Goal: Task Accomplishment & Management: Use online tool/utility

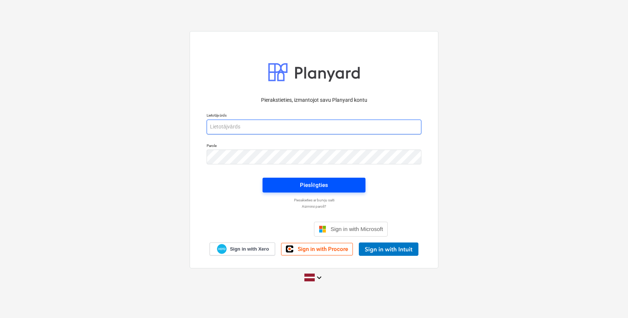
type input "[EMAIL_ADDRESS][DOMAIN_NAME]"
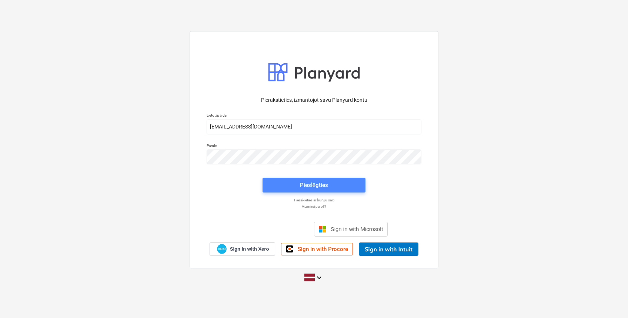
click at [330, 182] on span "Pieslēgties" at bounding box center [314, 185] width 85 height 10
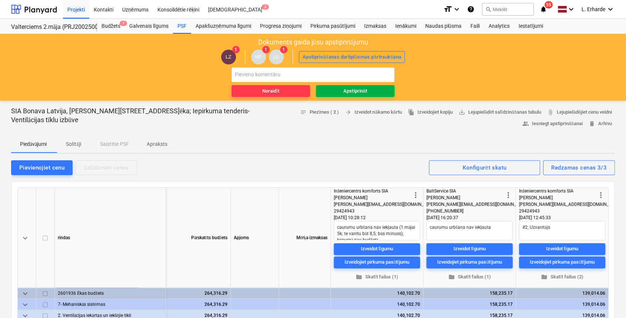
click at [348, 94] on div "Apstiprināt" at bounding box center [354, 91] width 23 height 9
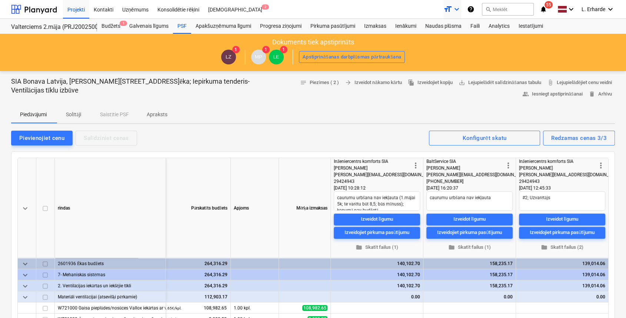
type textarea "x"
